Goal: Navigation & Orientation: Find specific page/section

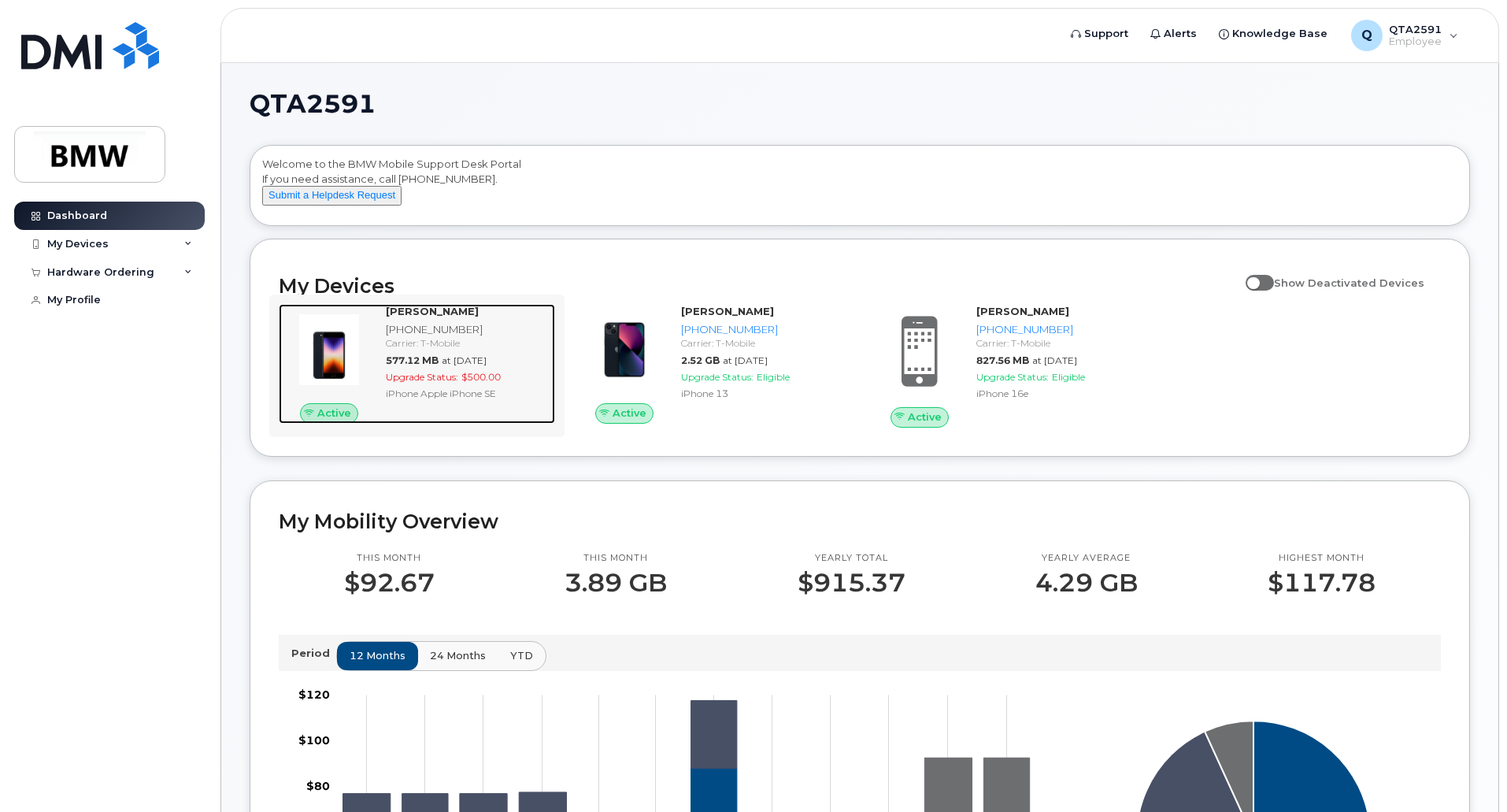
click at [441, 337] on div "[PHONE_NUMBER]" at bounding box center [468, 329] width 163 height 15
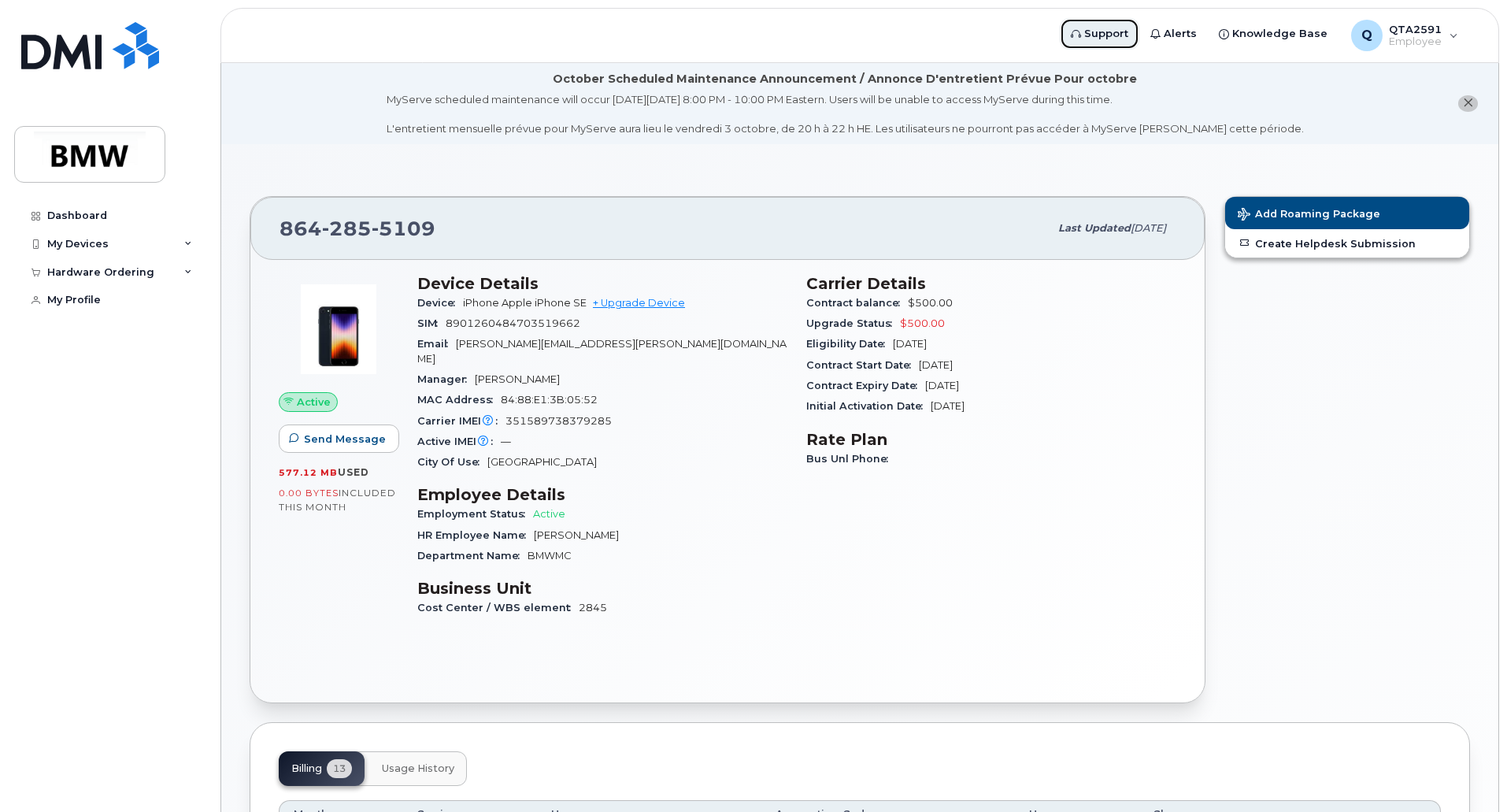
click at [1121, 35] on span "Support" at bounding box center [1106, 33] width 44 height 16
click at [325, 104] on li "October Scheduled Maintenance Announcement / Annonce D'entretient Prévue Pour o…" at bounding box center [860, 103] width 1277 height 81
click at [78, 215] on div "Dashboard" at bounding box center [77, 215] width 60 height 13
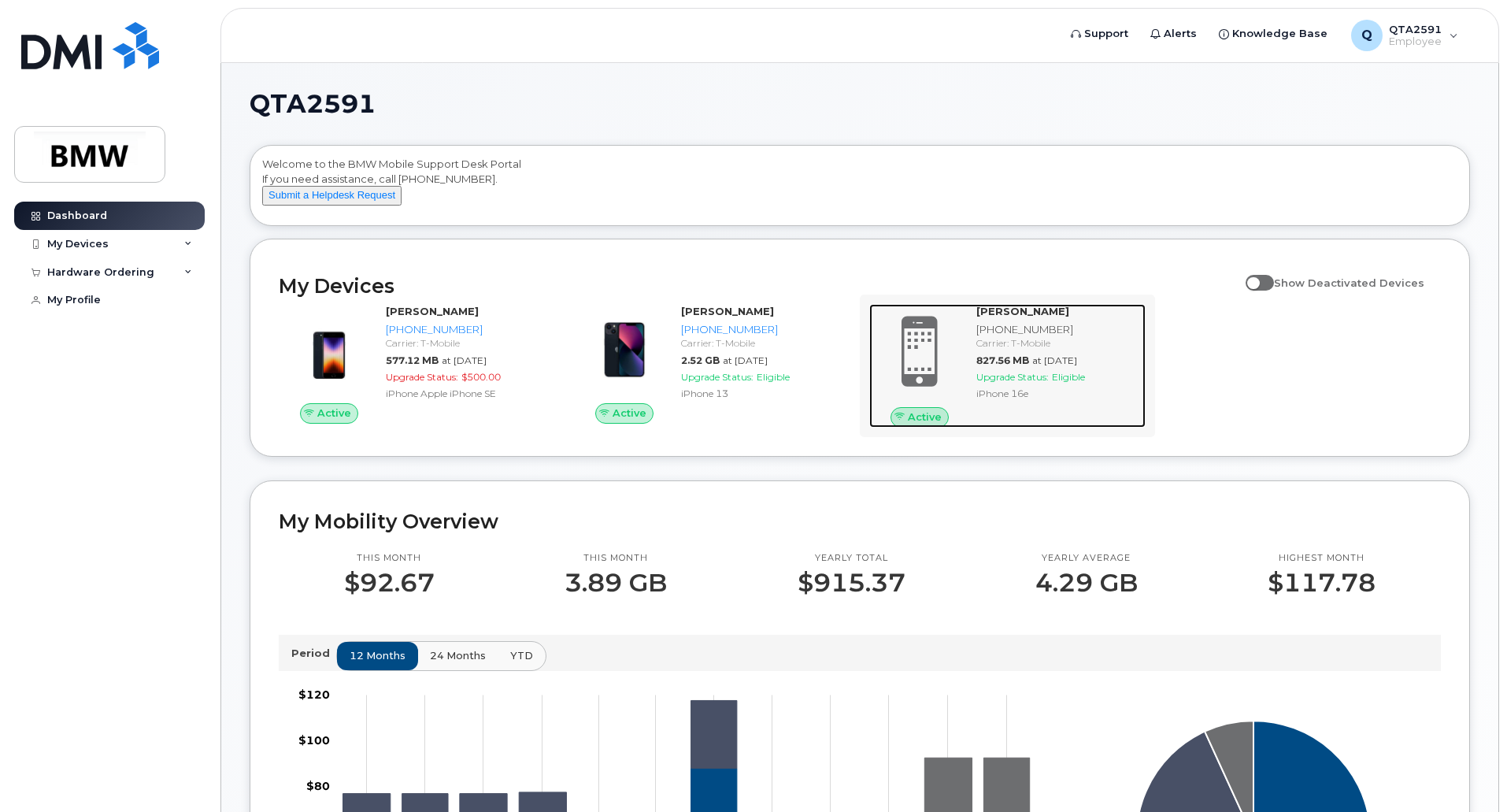
click at [982, 317] on strong "[PERSON_NAME]" at bounding box center [1023, 310] width 93 height 13
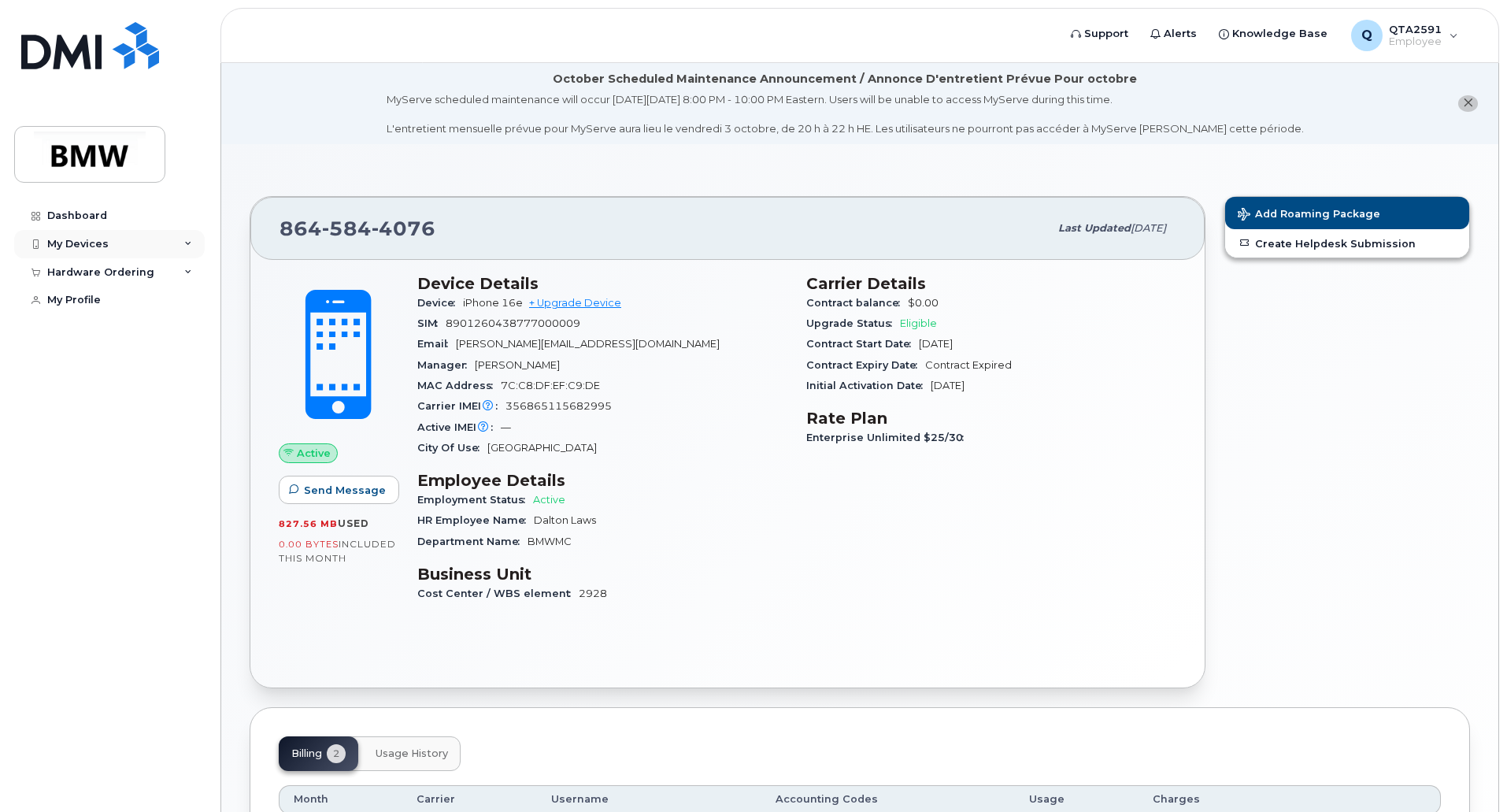
click at [131, 240] on div "My Devices" at bounding box center [109, 244] width 191 height 28
